Goal: Task Accomplishment & Management: Use online tool/utility

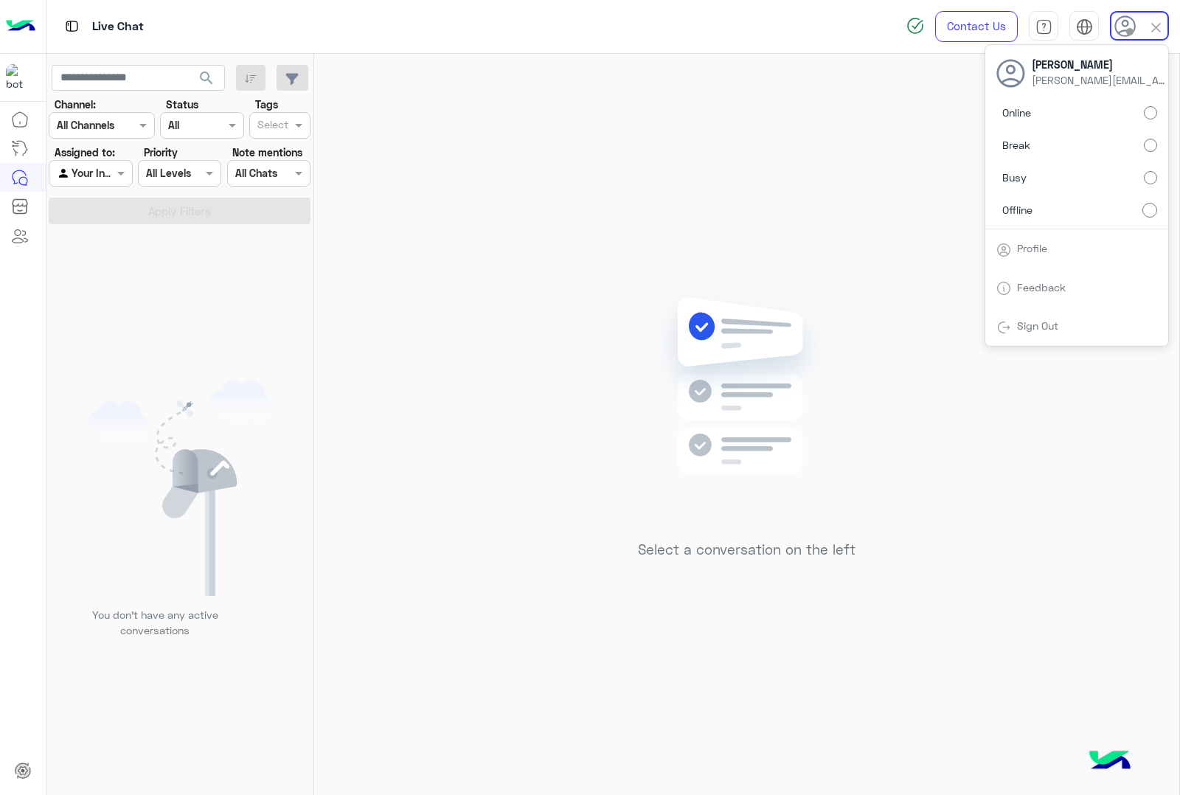
click at [1069, 104] on label "Online" at bounding box center [1076, 113] width 161 height 27
click at [1161, 19] on img at bounding box center [1155, 27] width 17 height 17
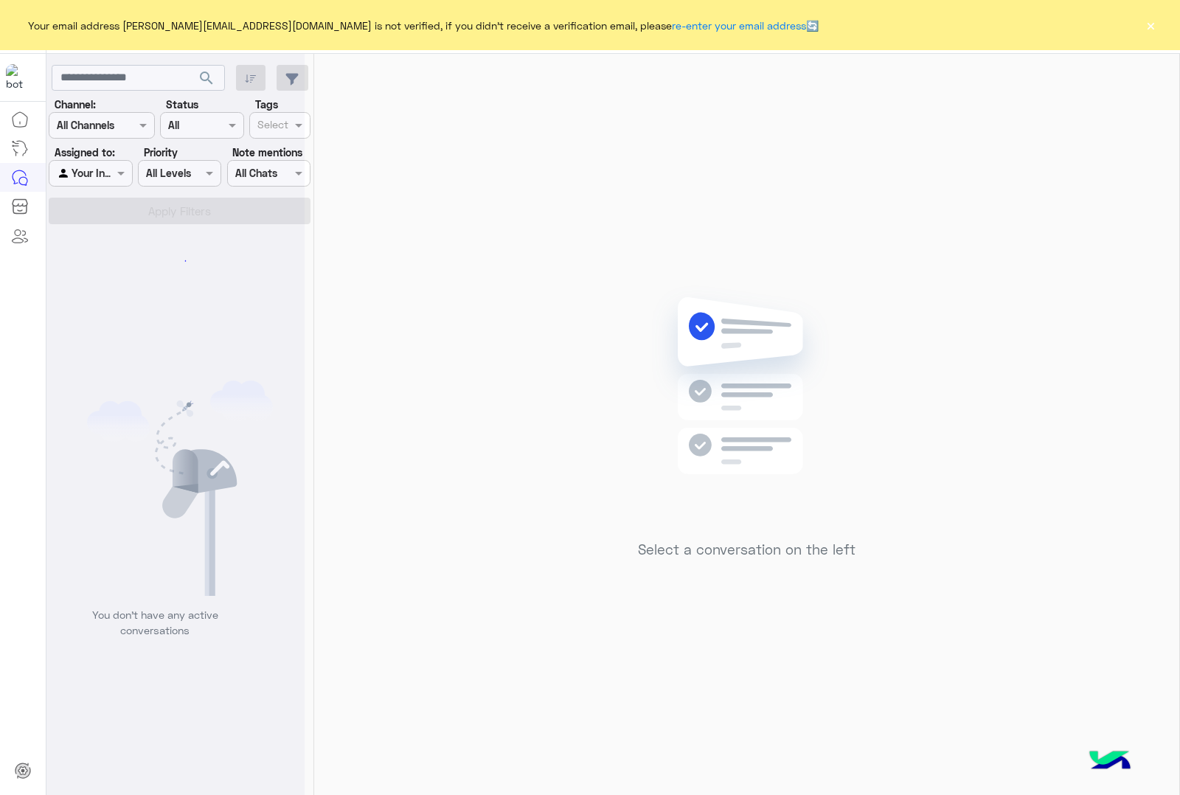
click at [1149, 20] on button "×" at bounding box center [1150, 25] width 15 height 15
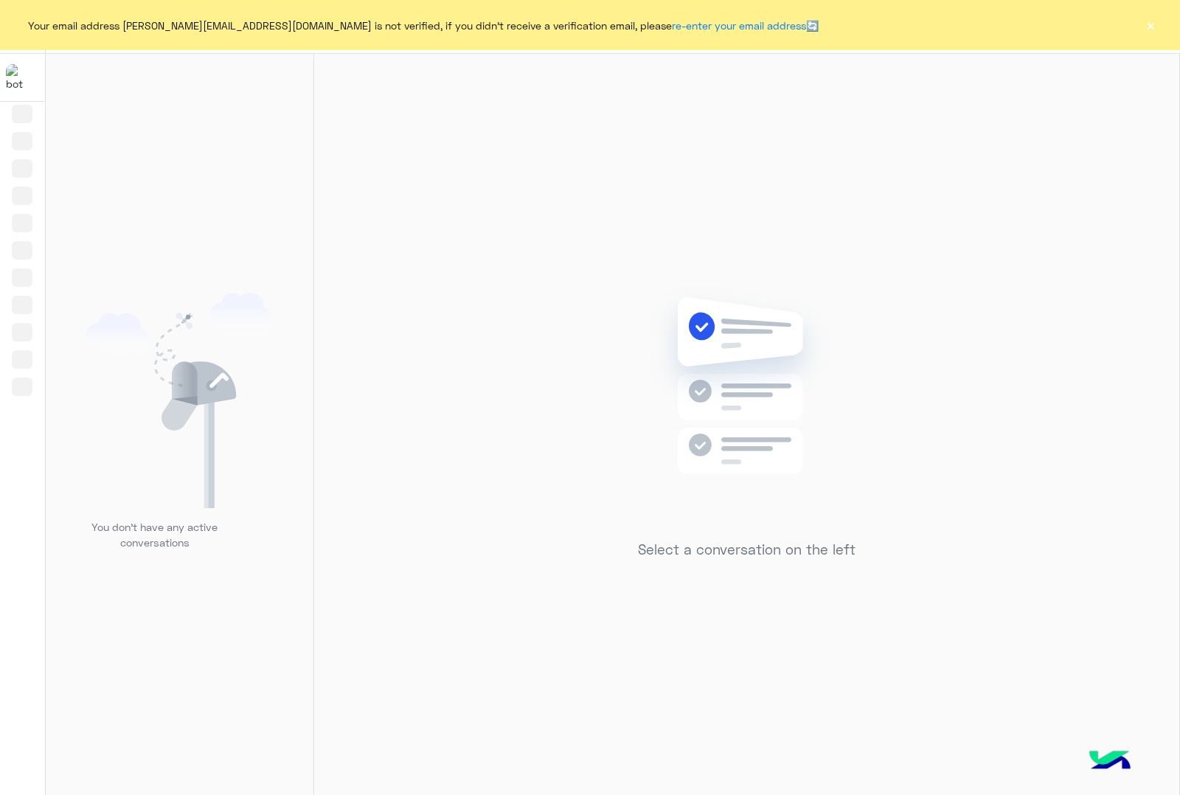
click at [1152, 27] on button "×" at bounding box center [1150, 25] width 15 height 15
